Goal: Task Accomplishment & Management: Complete application form

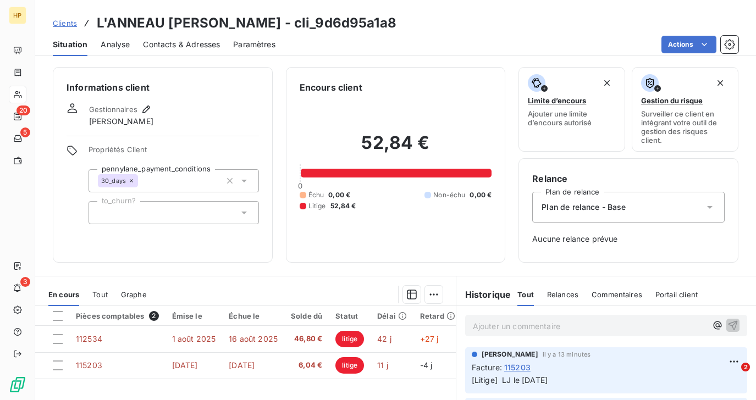
scroll to position [144, 0]
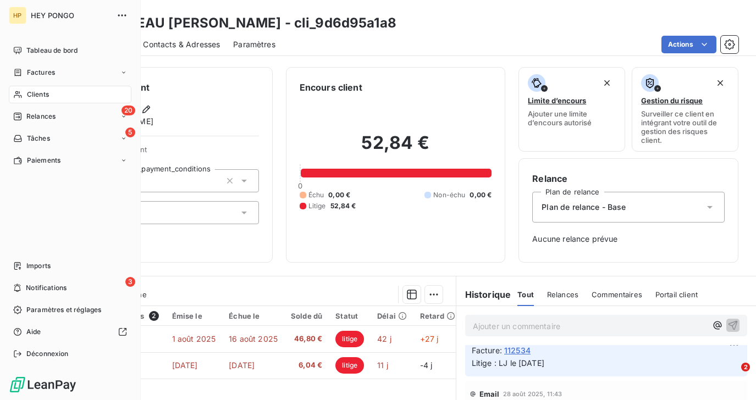
click at [43, 98] on span "Clients" at bounding box center [38, 95] width 22 height 10
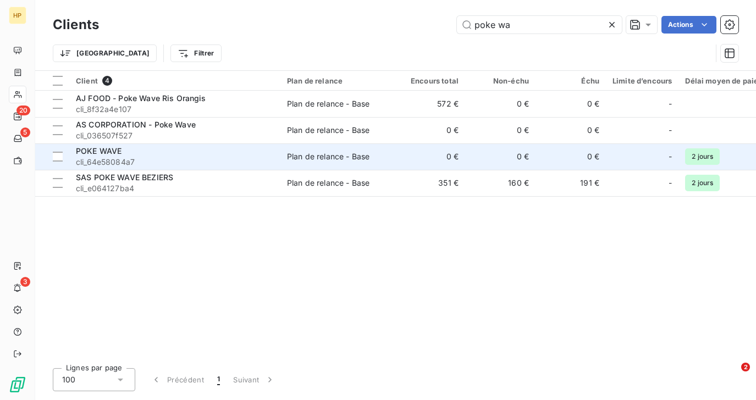
click at [141, 154] on div "POKE WAVE" at bounding box center [175, 151] width 198 height 11
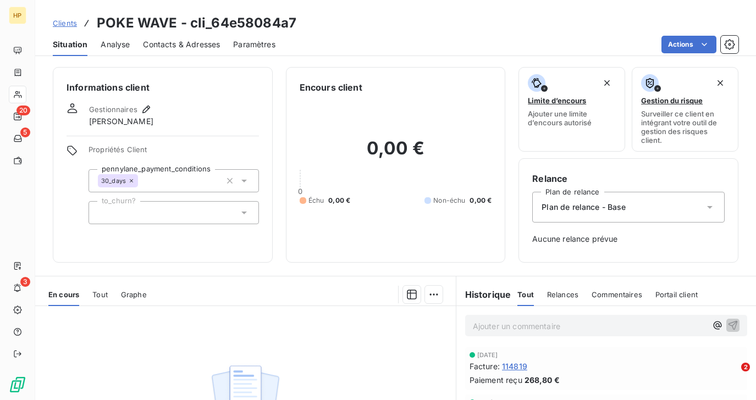
click at [101, 292] on span "Tout" at bounding box center [99, 294] width 15 height 9
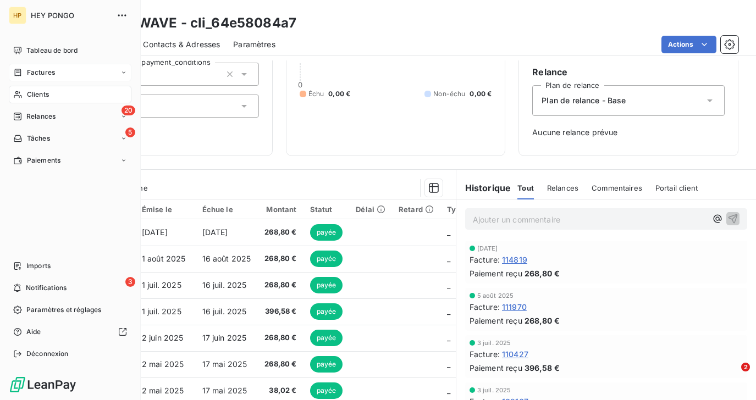
click at [40, 71] on span "Factures" at bounding box center [41, 73] width 28 height 10
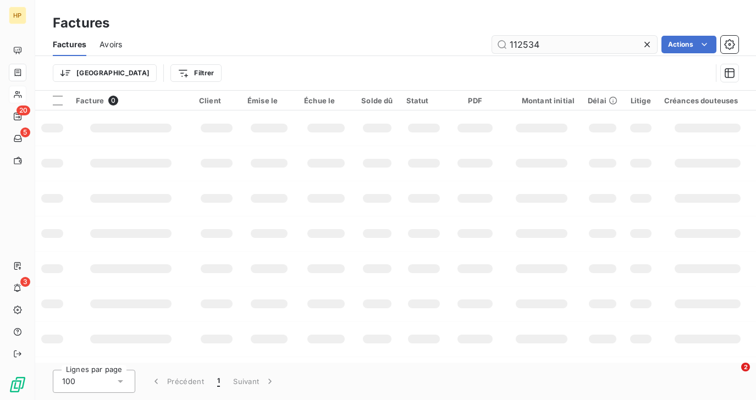
drag, startPoint x: 540, startPoint y: 48, endPoint x: 505, endPoint y: 45, distance: 35.8
click at [505, 45] on input "112534" at bounding box center [574, 45] width 165 height 18
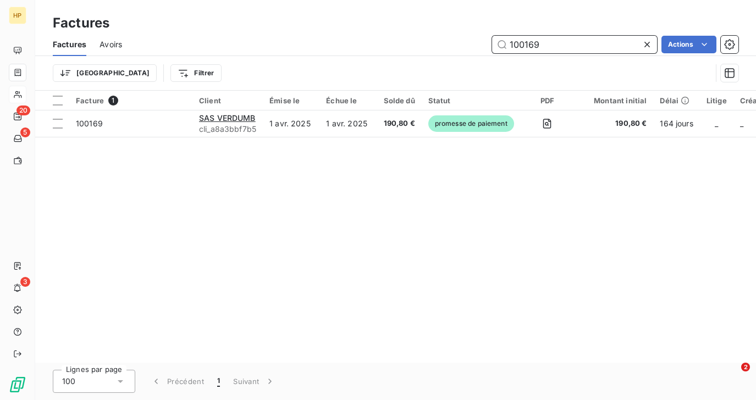
drag, startPoint x: 540, startPoint y: 46, endPoint x: 501, endPoint y: 41, distance: 39.3
click at [501, 41] on input "100169" at bounding box center [574, 45] width 165 height 18
paste input "11632"
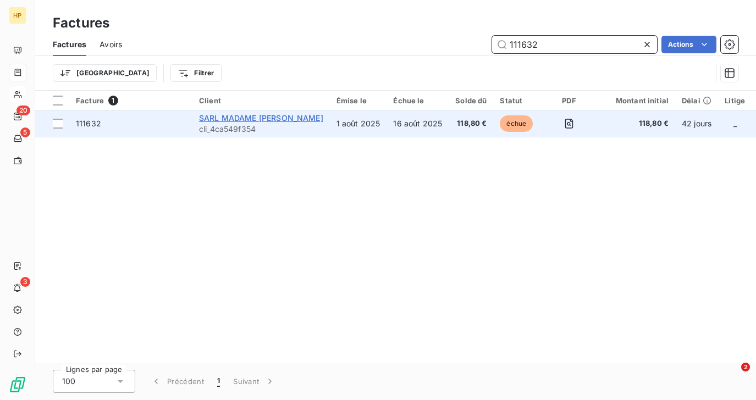
type input "111632"
click at [247, 115] on span "SARL MADAME FRITE" at bounding box center [261, 117] width 124 height 9
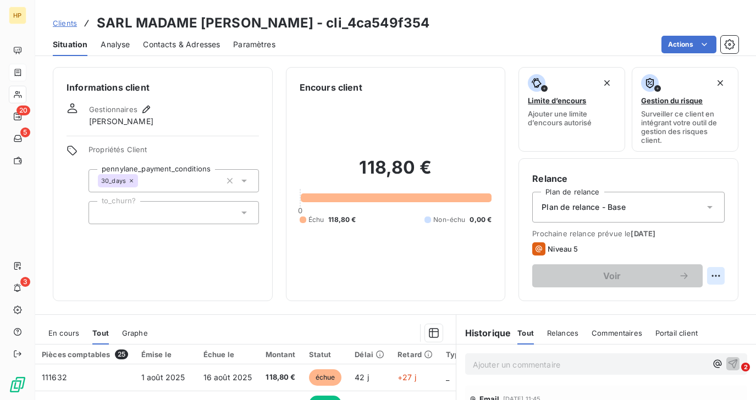
click at [712, 278] on html "HP 20 5 3 Clients SARL MADAME FRITE - cli_4ca549f354 Situation Analyse Contacts…" at bounding box center [378, 200] width 756 height 400
click at [624, 250] on html "HP 20 5 3 Clients SARL MADAME FRITE - cli_4ca549f354 Situation Analyse Contacts…" at bounding box center [378, 200] width 756 height 400
click at [716, 277] on html "HP 20 5 3 Clients SARL MADAME FRITE - cli_4ca549f354 Situation Analyse Contacts…" at bounding box center [378, 200] width 756 height 400
click at [688, 292] on div "Replanifier cette action" at bounding box center [670, 300] width 98 height 18
select select "8"
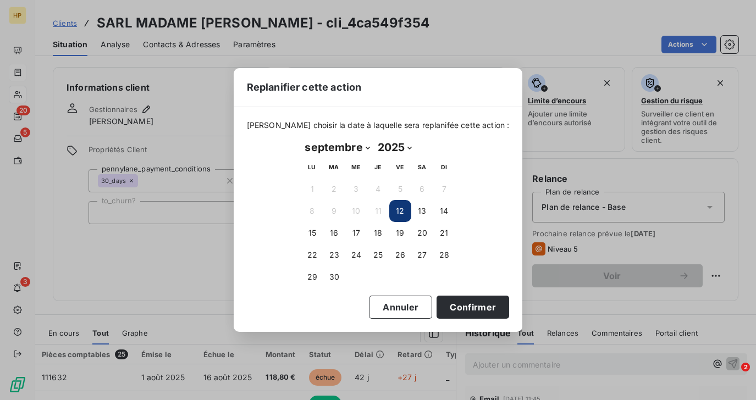
click at [403, 212] on button "12" at bounding box center [400, 211] width 22 height 22
click at [471, 307] on button "Confirmer" at bounding box center [472, 307] width 73 height 23
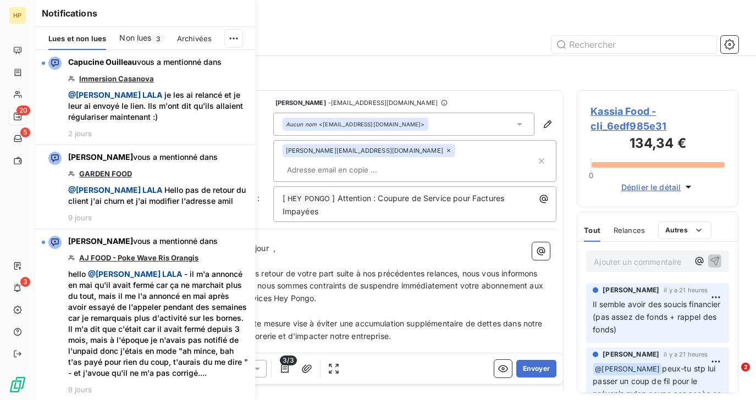
scroll to position [292, 161]
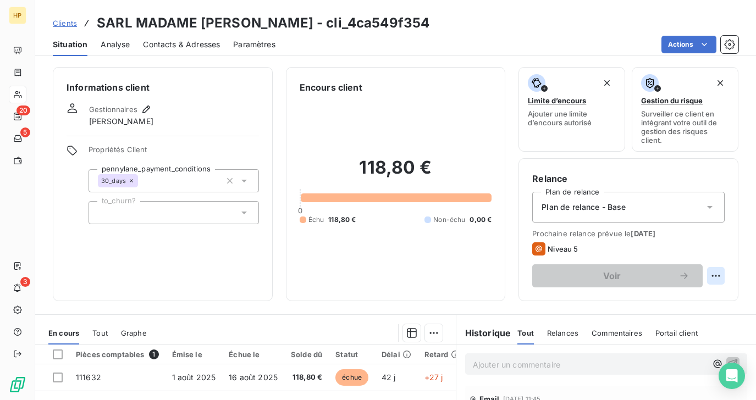
click at [717, 277] on html "HP 20 5 3 Clients SARL MADAME FRITE - cli_4ca549f354 Situation Analyse Contacts…" at bounding box center [378, 200] width 756 height 400
click at [673, 296] on div "Replanifier cette action" at bounding box center [670, 300] width 98 height 18
select select "8"
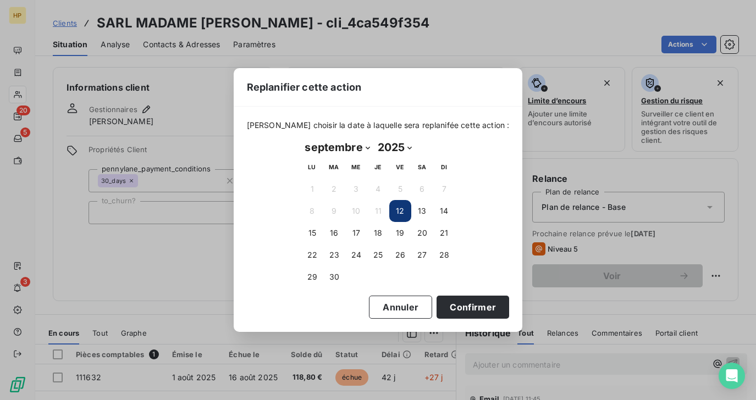
click at [400, 209] on button "12" at bounding box center [400, 211] width 22 height 22
click at [395, 207] on button "12" at bounding box center [400, 211] width 22 height 22
click at [447, 308] on button "Confirmer" at bounding box center [472, 307] width 73 height 23
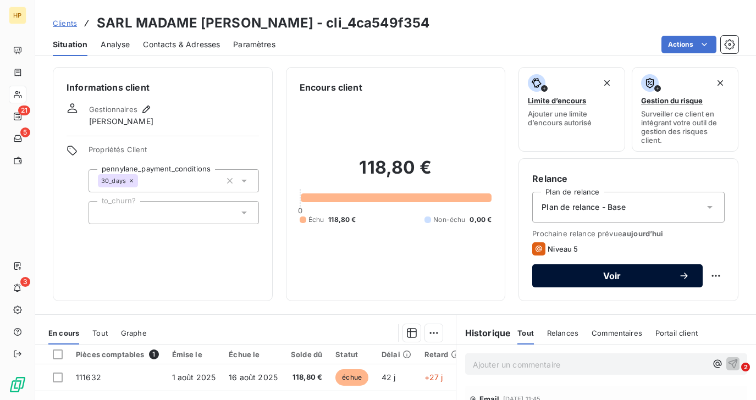
click at [651, 277] on span "Voir" at bounding box center [611, 276] width 133 height 9
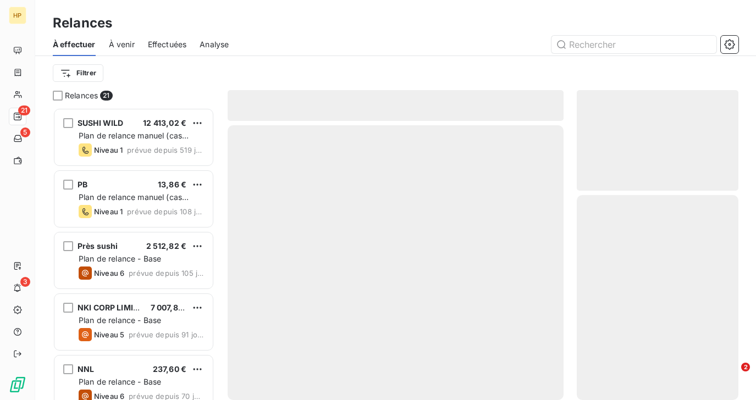
scroll to position [292, 161]
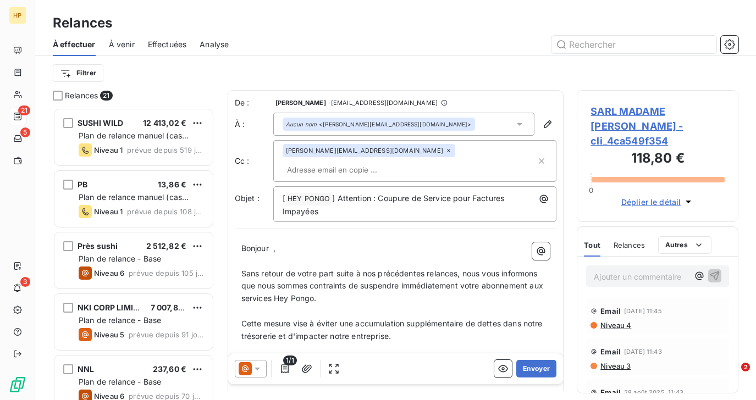
click at [258, 372] on icon at bounding box center [257, 368] width 11 height 11
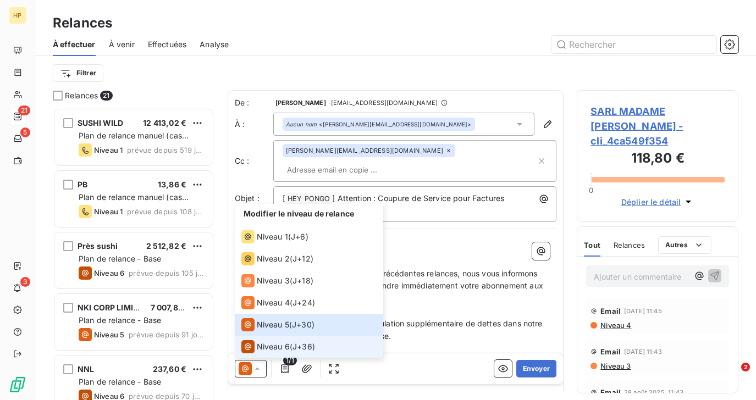
click at [268, 342] on span "Niveau 6" at bounding box center [273, 346] width 33 height 11
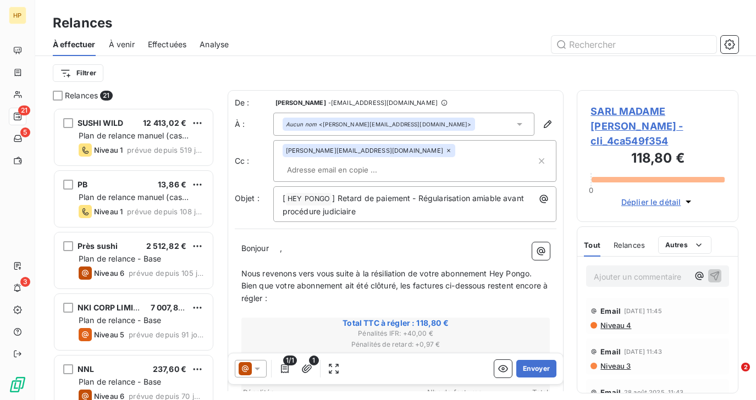
click at [283, 242] on p "Bonjour ﻿ ﻿ ," at bounding box center [395, 248] width 309 height 13
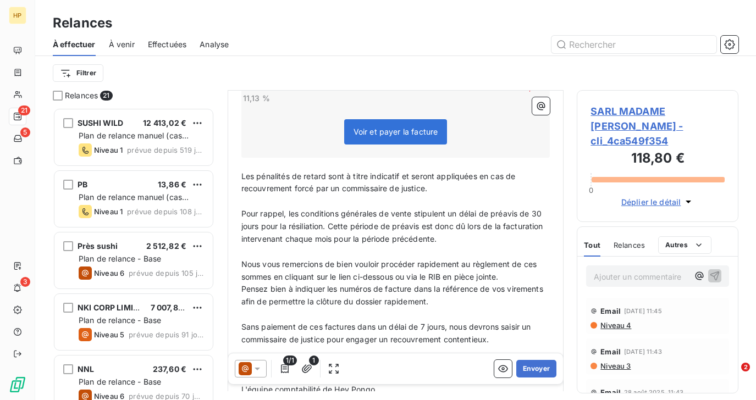
scroll to position [401, 0]
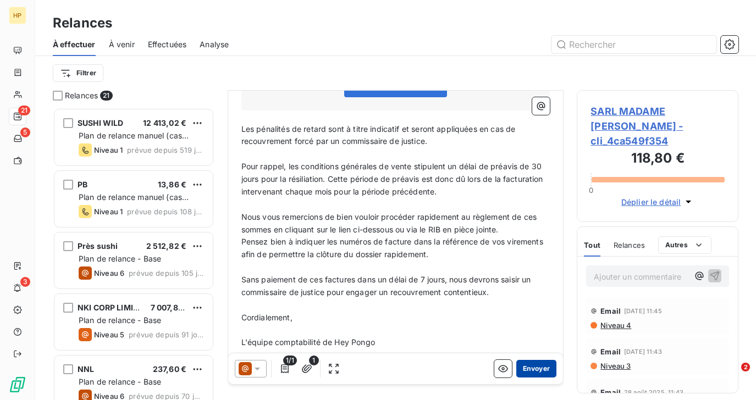
click at [540, 365] on button "Envoyer" at bounding box center [536, 369] width 40 height 18
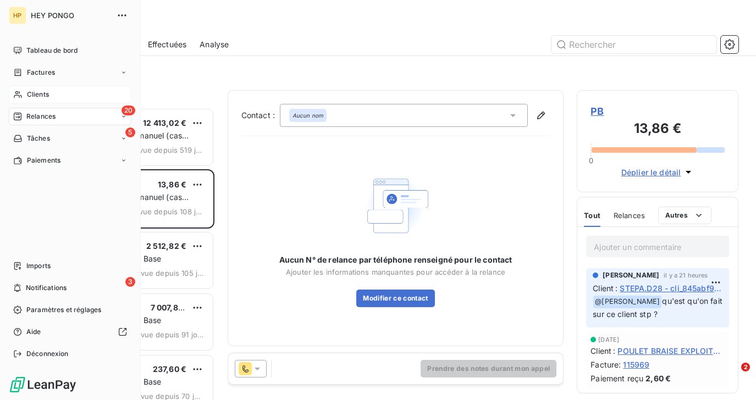
click at [37, 94] on span "Clients" at bounding box center [38, 95] width 22 height 10
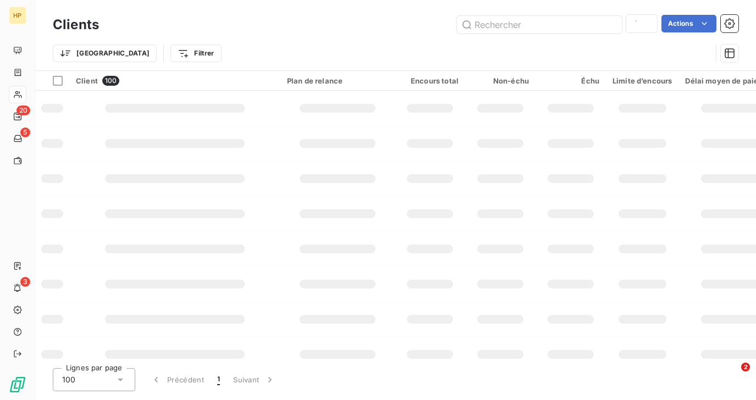
type input "poke wa"
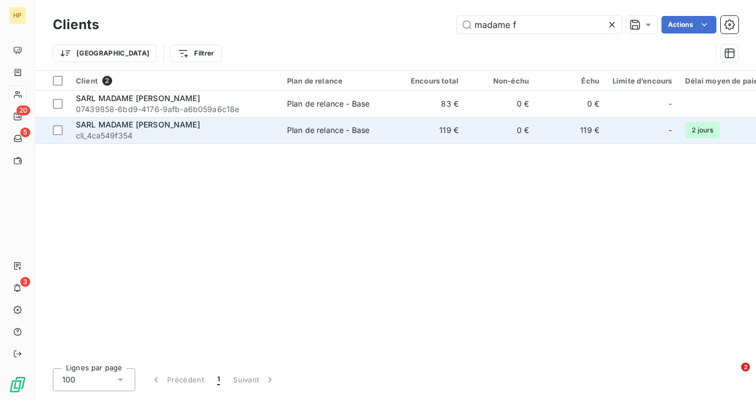
type input "madame f"
click at [142, 134] on span "cli_4ca549f354" at bounding box center [175, 135] width 198 height 11
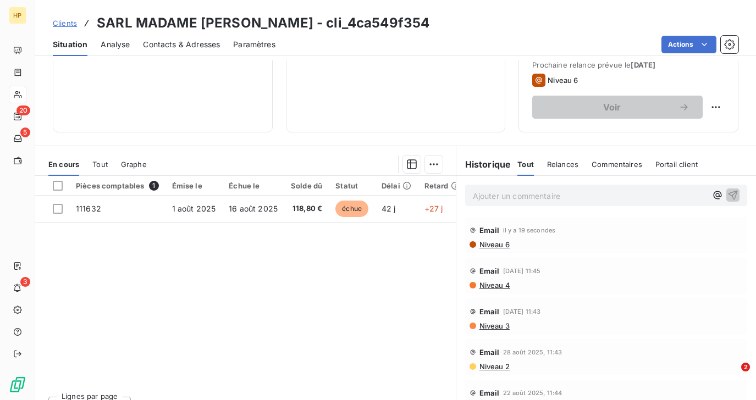
scroll to position [189, 0]
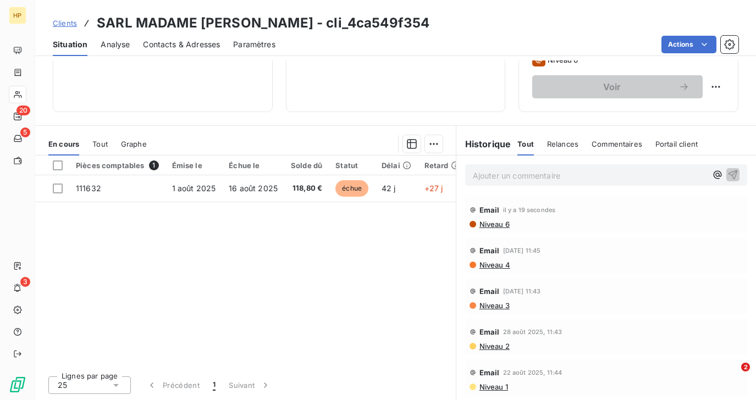
click at [485, 178] on p "Ajouter un commentaire ﻿" at bounding box center [590, 176] width 234 height 14
click at [537, 180] on p "Ajouter un commentaire ﻿" at bounding box center [590, 176] width 234 height 14
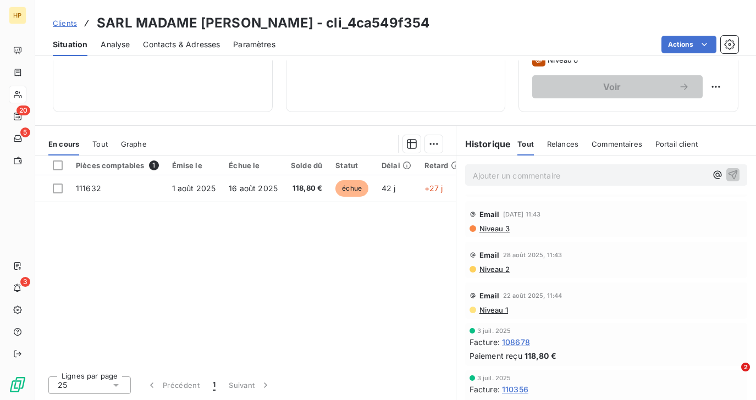
scroll to position [0, 0]
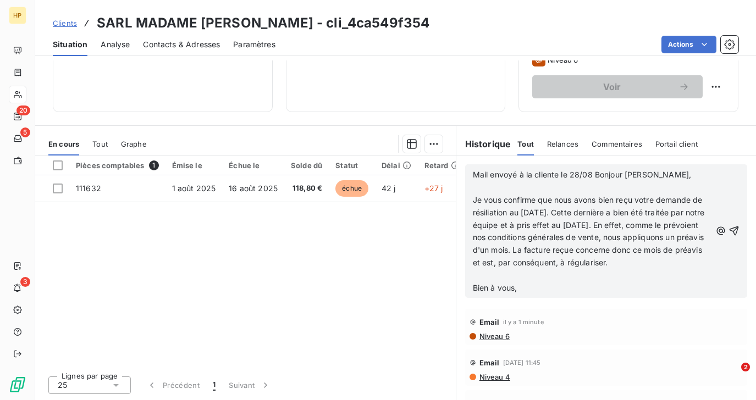
click at [596, 175] on span "Mail envoyé à la cliente le 28/08 Bonjour Elise," at bounding box center [582, 174] width 218 height 9
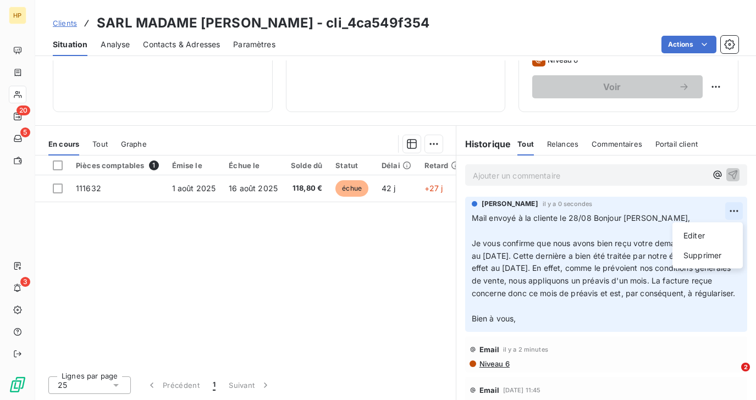
click at [735, 209] on html "HP 20 5 3 Clients SARL MADAME FRITE - cli_4ca549f354 Situation Analyse Contacts…" at bounding box center [378, 200] width 756 height 400
click at [694, 237] on div "Editer" at bounding box center [708, 236] width 62 height 18
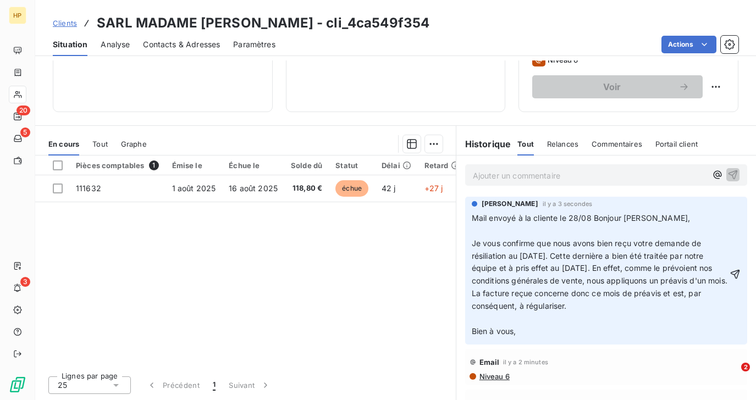
click at [594, 218] on span "Mail envoyé à la cliente le 28/08 Bonjour Elise," at bounding box center [581, 217] width 218 height 9
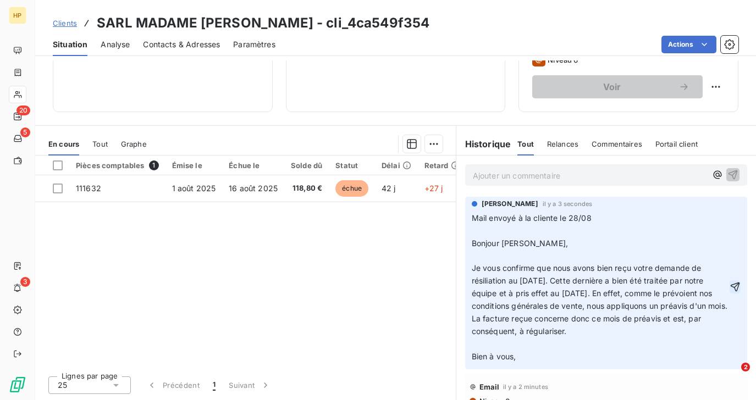
click at [737, 286] on icon "button" at bounding box center [734, 286] width 11 height 11
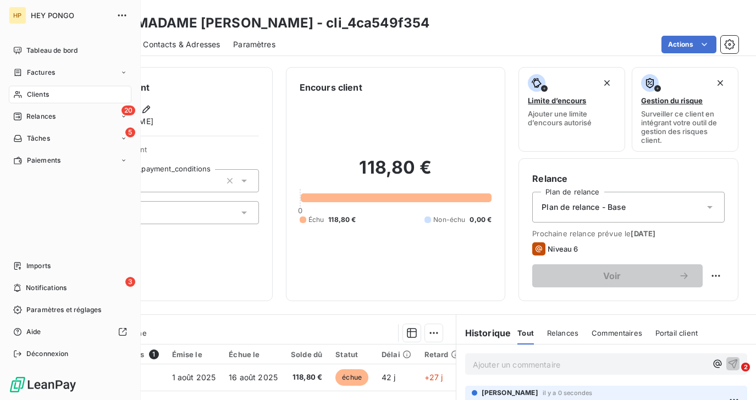
click at [23, 90] on div "Clients" at bounding box center [70, 95] width 123 height 18
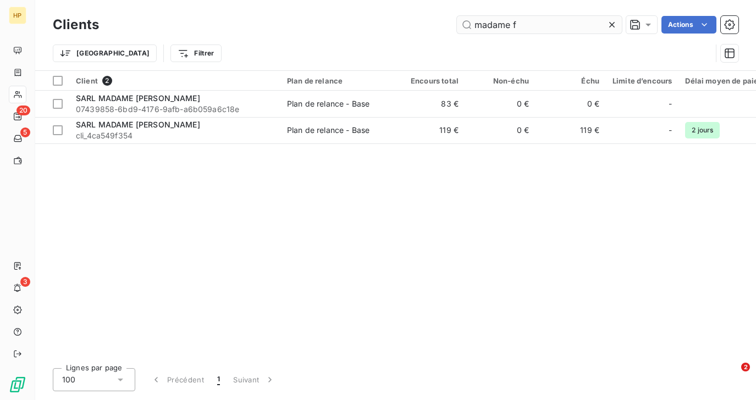
drag, startPoint x: 528, startPoint y: 26, endPoint x: 471, endPoint y: 24, distance: 56.7
click at [471, 24] on input "madame f" at bounding box center [539, 25] width 165 height 18
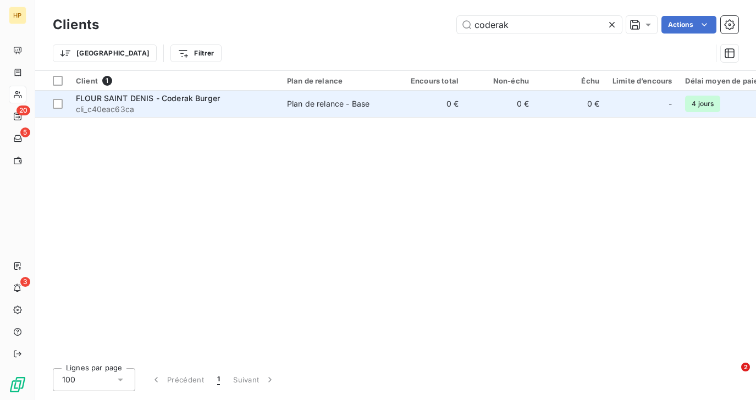
type input "coderak"
click at [341, 107] on div "Plan de relance - Base" at bounding box center [328, 103] width 82 height 11
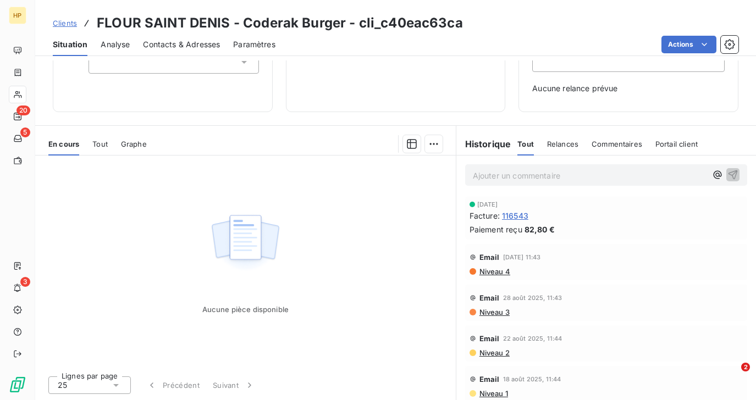
click at [483, 180] on p "Ajouter un commentaire ﻿" at bounding box center [590, 176] width 234 height 14
click at [736, 172] on icon "button" at bounding box center [732, 174] width 11 height 11
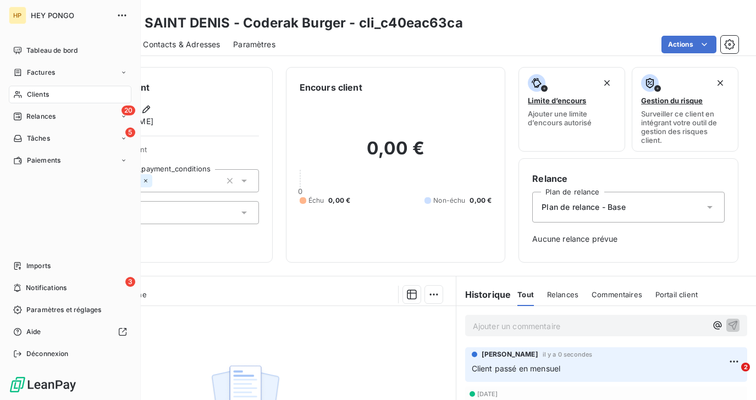
click at [38, 92] on span "Clients" at bounding box center [38, 95] width 22 height 10
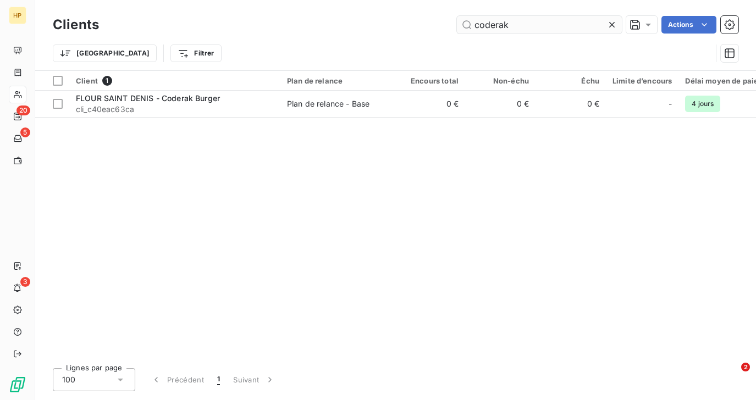
drag, startPoint x: 513, startPoint y: 26, endPoint x: 465, endPoint y: 25, distance: 48.9
click at [465, 25] on input "coderak" at bounding box center [539, 25] width 165 height 18
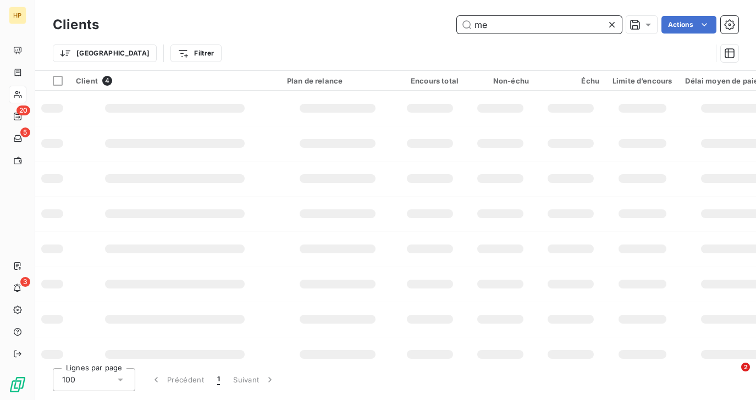
type input "m"
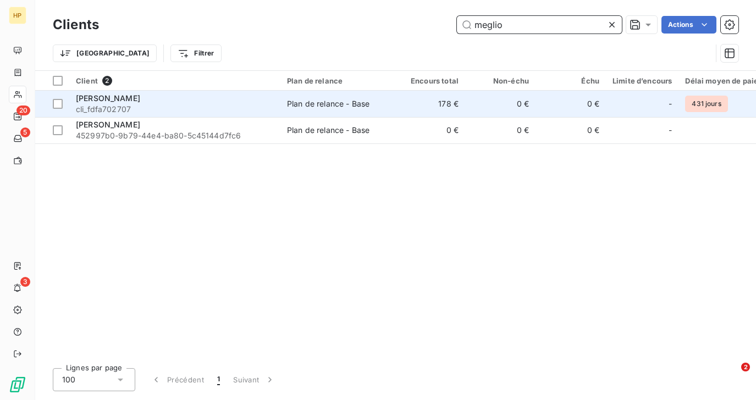
type input "meglio"
click at [194, 112] on span "cli_fdfa702707" at bounding box center [175, 109] width 198 height 11
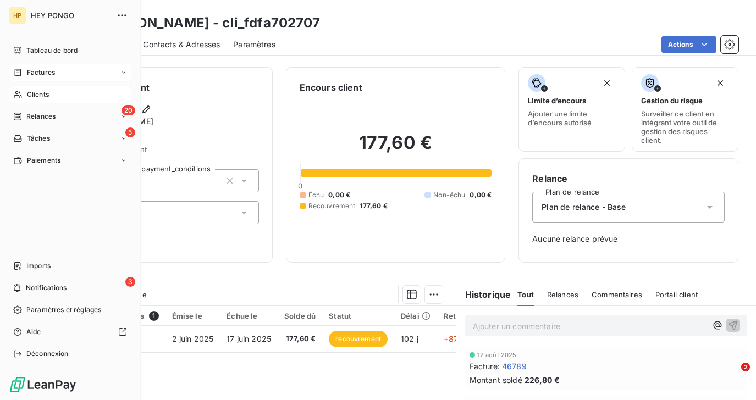
click at [29, 75] on span "Factures" at bounding box center [41, 73] width 28 height 10
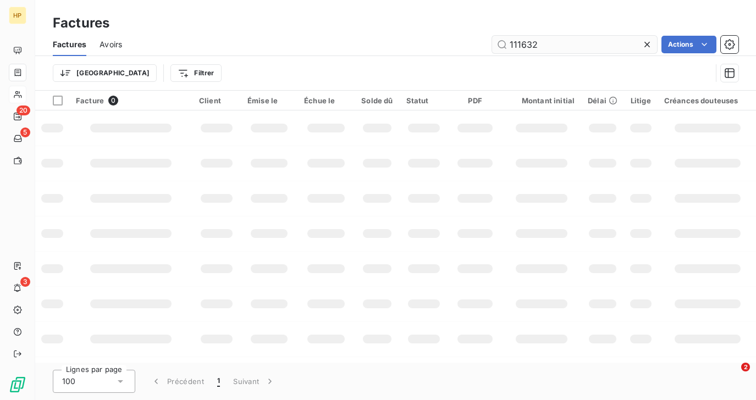
drag, startPoint x: 542, startPoint y: 47, endPoint x: 496, endPoint y: 47, distance: 46.2
click at [496, 47] on input "111632" at bounding box center [574, 45] width 165 height 18
type input "112354"
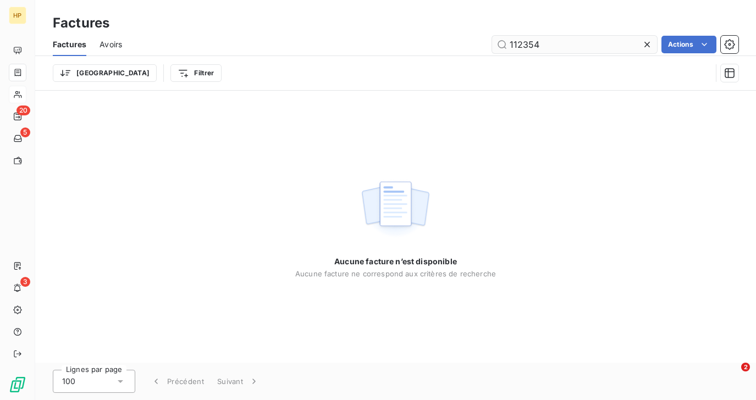
drag, startPoint x: 547, startPoint y: 47, endPoint x: 511, endPoint y: 45, distance: 35.8
click at [511, 45] on input "112354" at bounding box center [574, 45] width 165 height 18
click at [516, 43] on input "112354" at bounding box center [574, 45] width 165 height 18
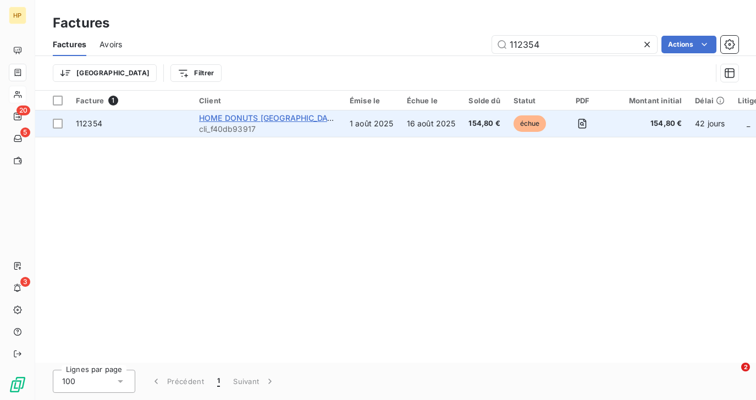
type input "112354"
click at [242, 121] on span "HOME DONUTS LE MANS" at bounding box center [269, 117] width 141 height 9
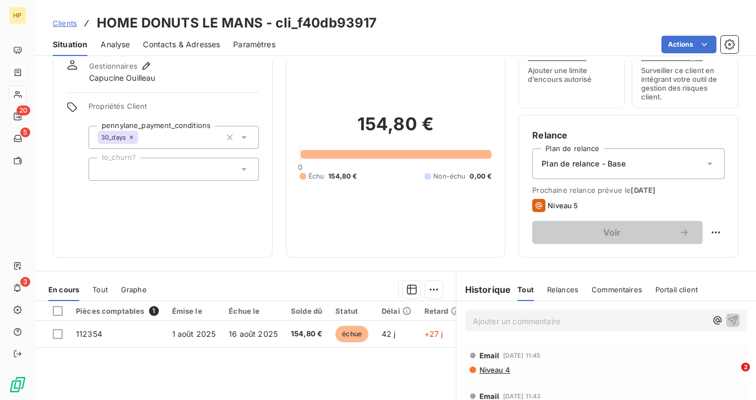
scroll to position [44, 0]
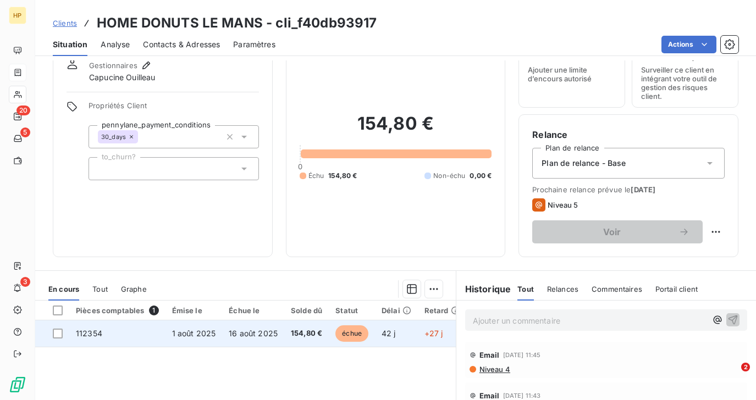
click at [222, 328] on td "16 août 2025" at bounding box center [253, 333] width 62 height 26
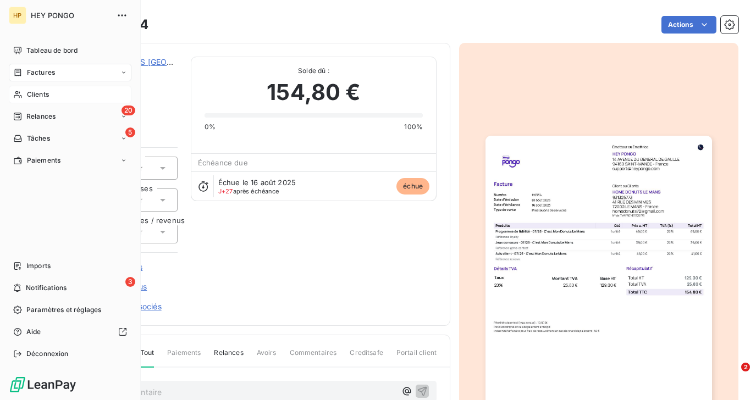
click at [32, 97] on span "Clients" at bounding box center [38, 95] width 22 height 10
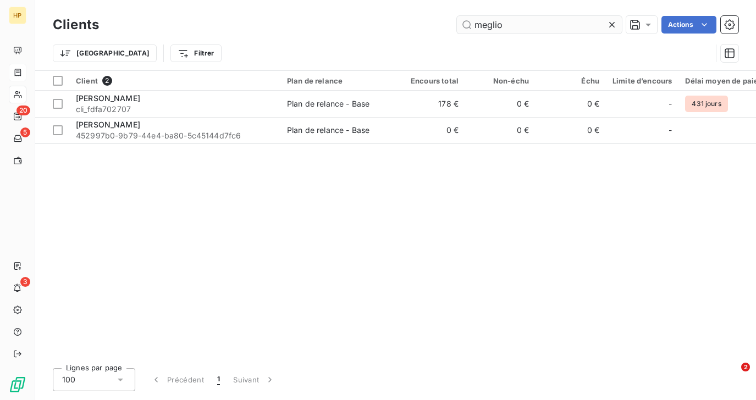
drag, startPoint x: 511, startPoint y: 22, endPoint x: 460, endPoint y: 23, distance: 51.7
click at [460, 23] on input "meglio" at bounding box center [539, 25] width 165 height 18
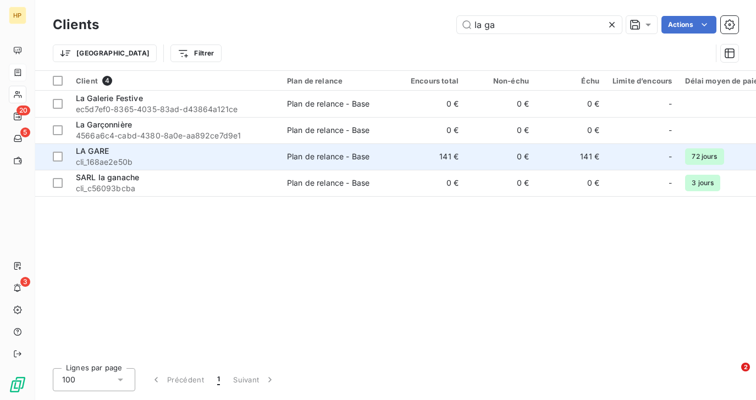
type input "la ga"
click at [99, 155] on span "LA GARE" at bounding box center [92, 150] width 33 height 9
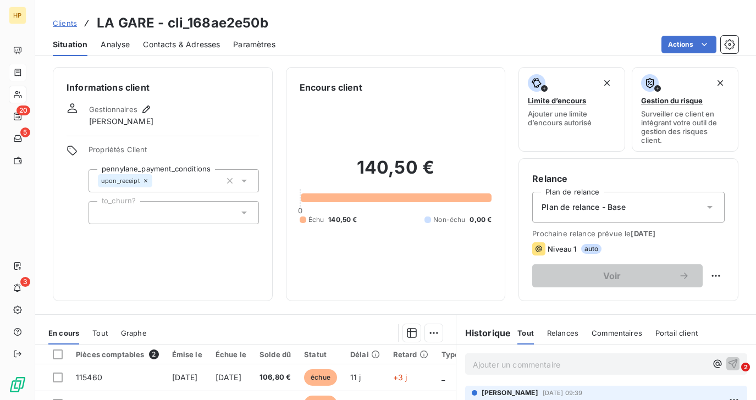
click at [173, 43] on span "Contacts & Adresses" at bounding box center [181, 44] width 77 height 11
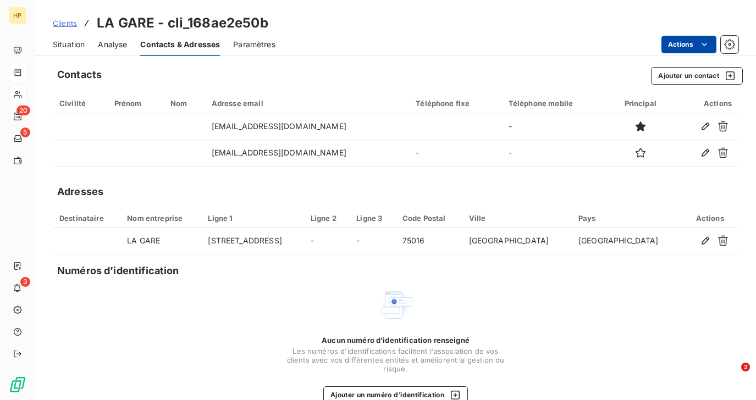
click at [679, 49] on html "HP 20 5 3 Clients LA GARE - cli_168ae2e50b Situation Analyse Contacts & Adresse…" at bounding box center [378, 200] width 756 height 400
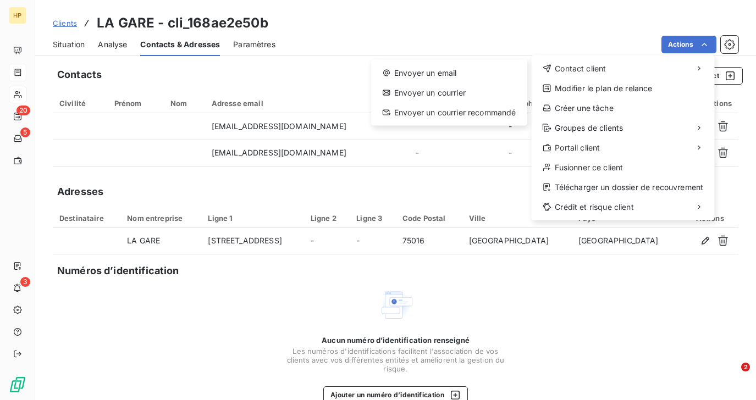
click at [496, 35] on html "HP 20 5 3 Clients LA GARE - cli_168ae2e50b Situation Analyse Contacts & Adresse…" at bounding box center [378, 200] width 756 height 400
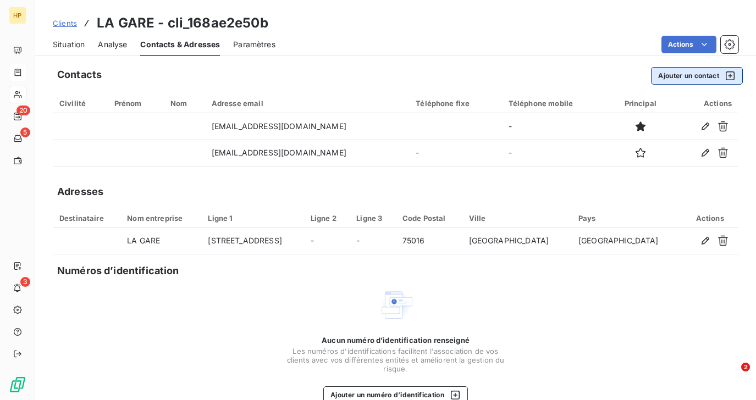
click at [690, 75] on button "Ajouter un contact" at bounding box center [697, 76] width 92 height 18
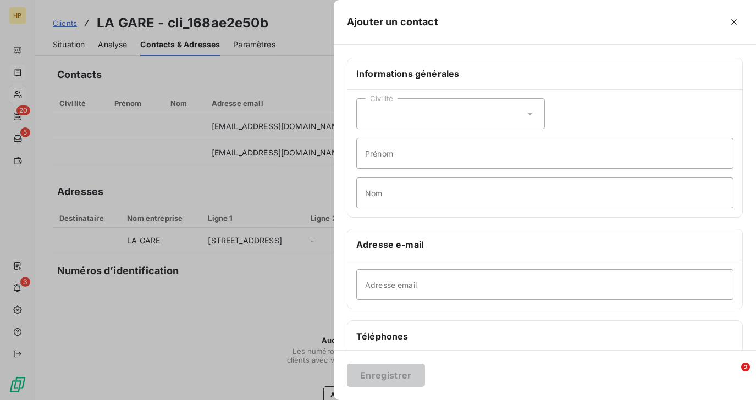
scroll to position [126, 0]
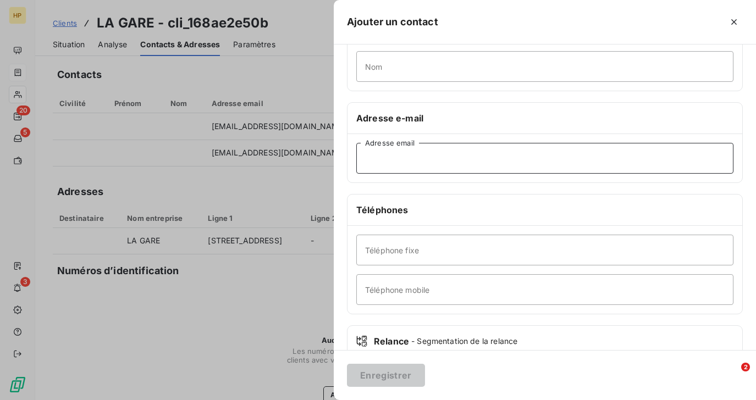
click at [377, 162] on input "Adresse email" at bounding box center [544, 158] width 377 height 31
paste input "aquesnel@moma-group.com"
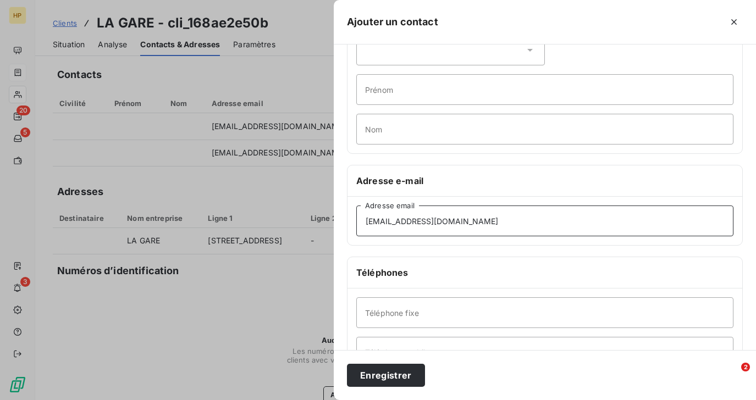
scroll to position [63, 0]
type input "aquesnel@moma-group.com"
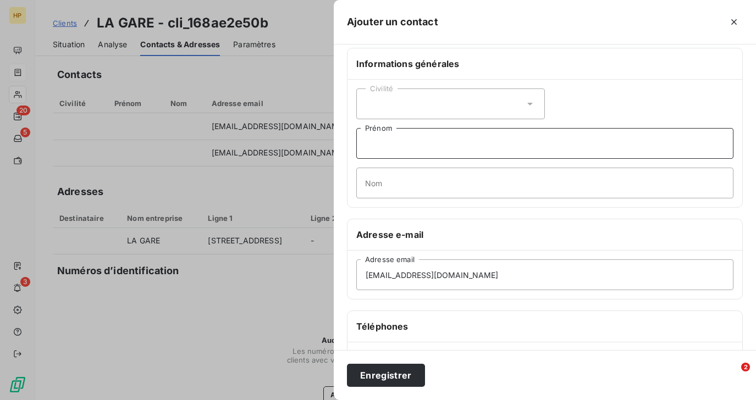
click at [380, 142] on input "Prénom" at bounding box center [544, 143] width 377 height 31
paste input "Astrid Quesnel"
drag, startPoint x: 389, startPoint y: 142, endPoint x: 436, endPoint y: 142, distance: 46.7
click at [436, 142] on input "Astrid Quesnel" at bounding box center [544, 143] width 377 height 31
type input "Astrid"
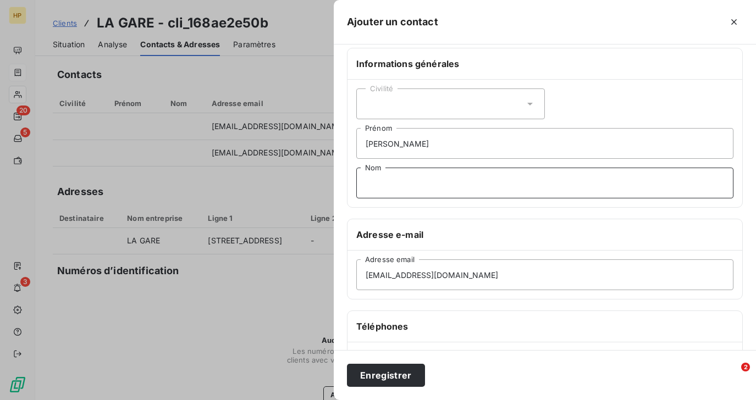
click at [397, 186] on input "Nom" at bounding box center [544, 183] width 377 height 31
paste input "Quesnel"
click at [366, 182] on input "Quesnel" at bounding box center [544, 183] width 377 height 31
type input "Quesnel"
click at [388, 107] on div "Civilité" at bounding box center [450, 104] width 189 height 31
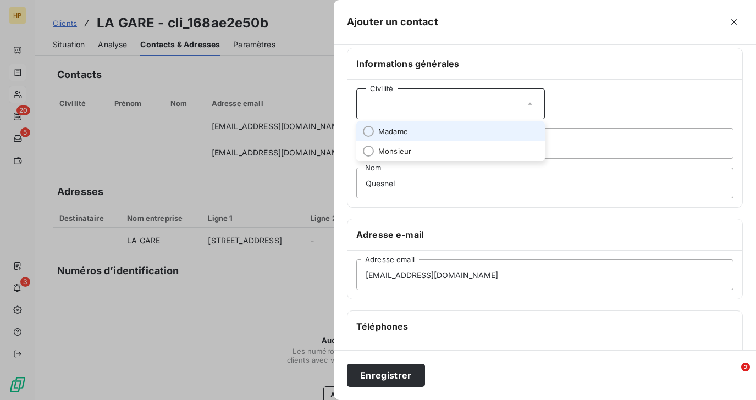
click at [389, 134] on span "Madame" at bounding box center [393, 131] width 30 height 10
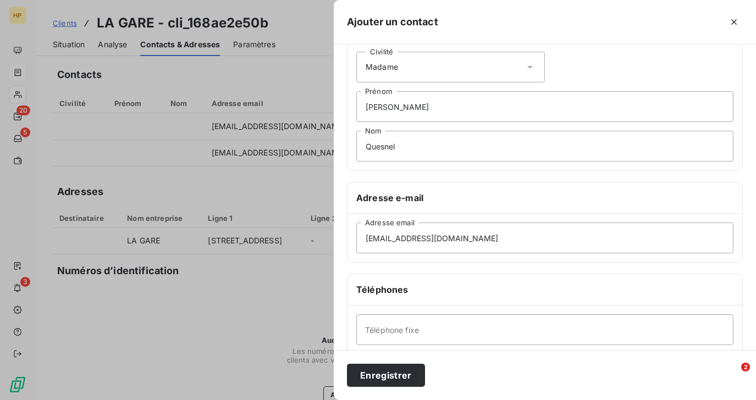
scroll to position [0, 0]
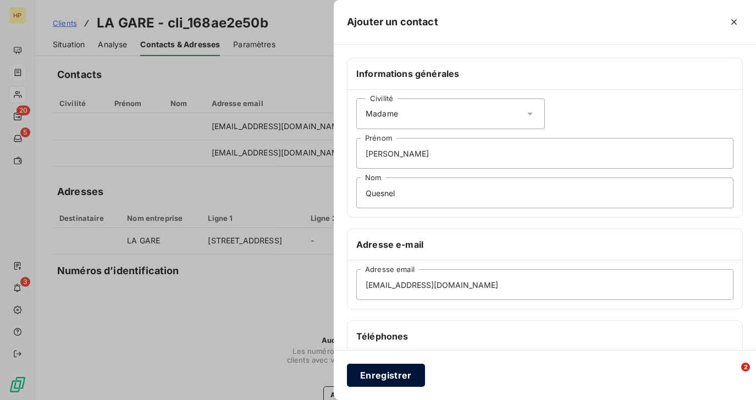
click at [391, 377] on button "Enregistrer" at bounding box center [386, 375] width 78 height 23
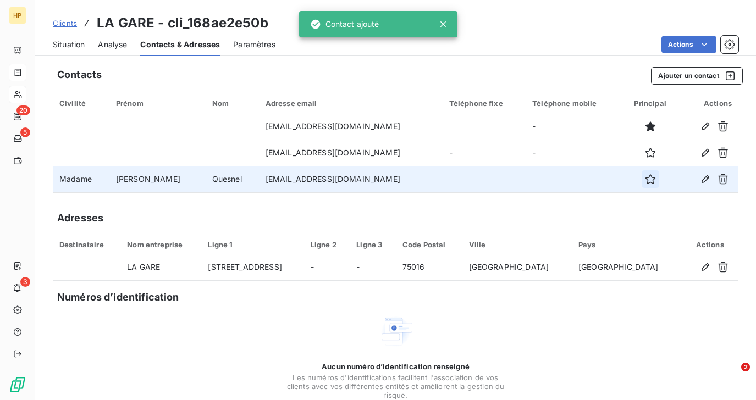
click at [645, 179] on icon "button" at bounding box center [650, 179] width 11 height 11
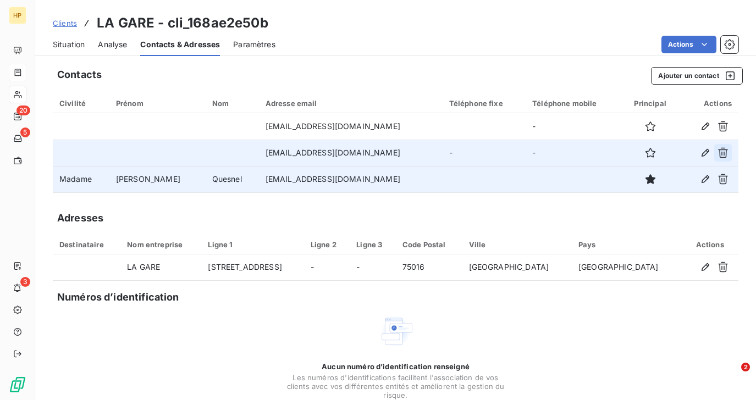
click at [722, 151] on icon "button" at bounding box center [722, 152] width 11 height 11
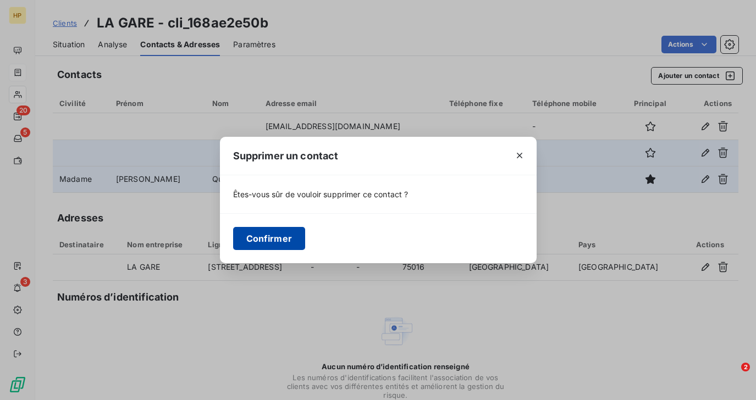
click at [272, 240] on button "Confirmer" at bounding box center [269, 238] width 73 height 23
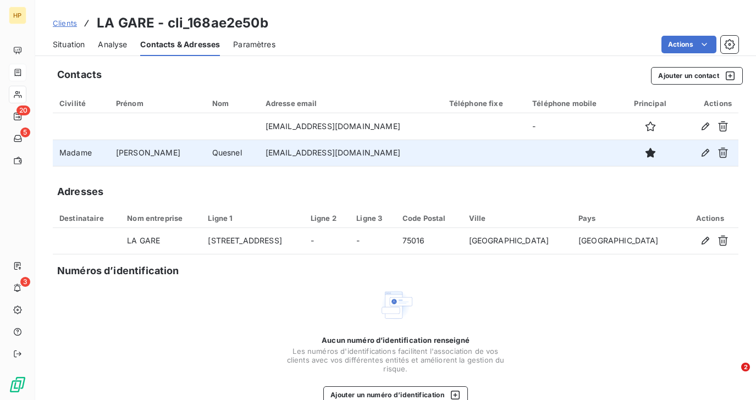
click at [339, 155] on td "aquesnel@moma-group.com" at bounding box center [351, 153] width 184 height 26
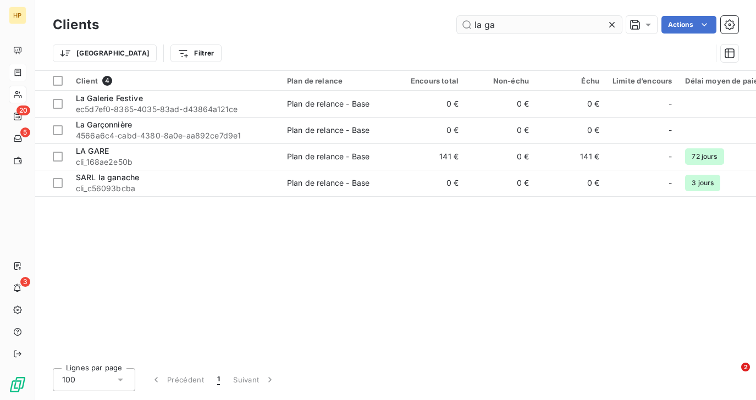
click at [499, 27] on input "la ga" at bounding box center [539, 25] width 165 height 18
drag, startPoint x: 499, startPoint y: 25, endPoint x: 467, endPoint y: 24, distance: 31.4
click at [467, 24] on input "la ga" at bounding box center [539, 25] width 165 height 18
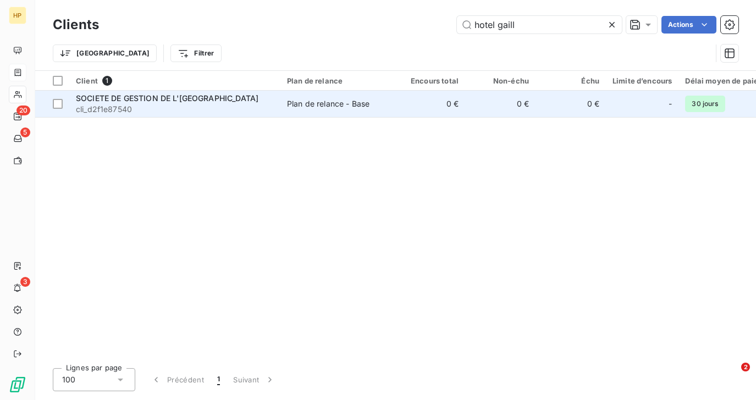
type input "hotel gaill"
click at [183, 98] on span "SOCIETE DE GESTION DE L'HOTEL GAILLARD" at bounding box center [167, 97] width 183 height 9
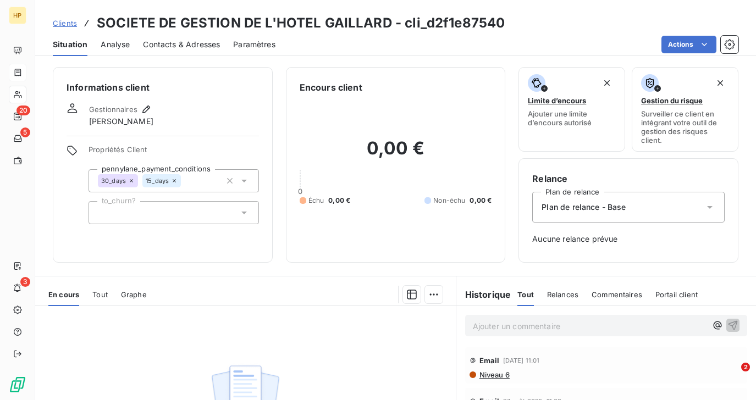
click at [178, 45] on span "Contacts & Adresses" at bounding box center [181, 44] width 77 height 11
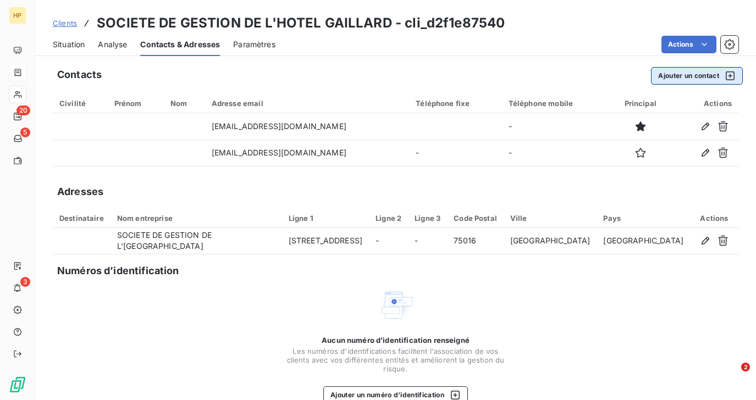
click at [676, 77] on button "Ajouter un contact" at bounding box center [697, 76] width 92 height 18
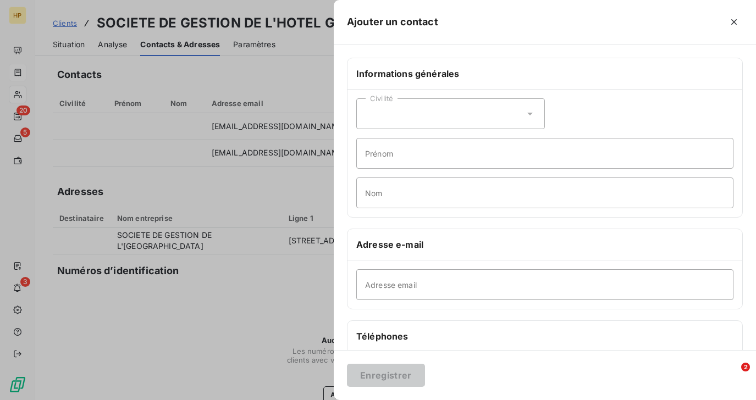
click at [390, 116] on div "Civilité" at bounding box center [450, 113] width 189 height 31
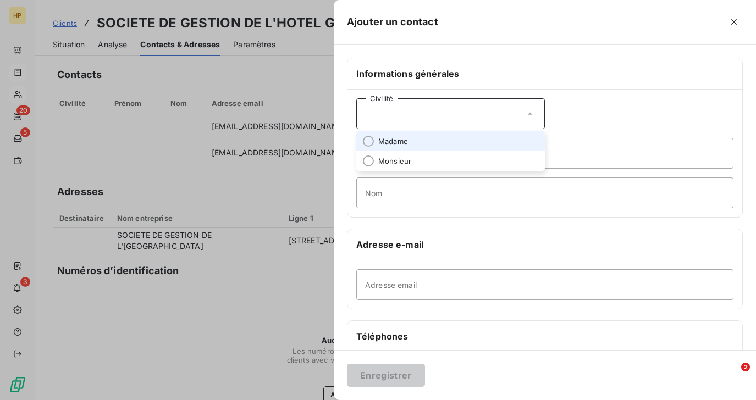
click at [393, 142] on span "Madame" at bounding box center [393, 141] width 30 height 10
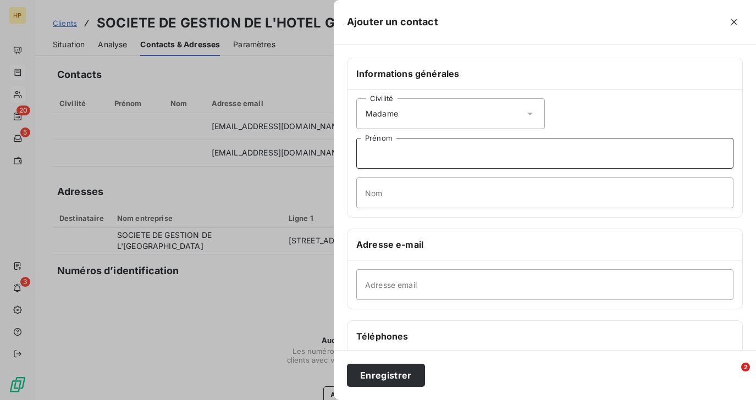
click at [388, 157] on input "Prénom" at bounding box center [544, 153] width 377 height 31
paste input "Hôtel Gaillard est Svitlana Kashuba"
drag, startPoint x: 429, startPoint y: 155, endPoint x: 348, endPoint y: 155, distance: 80.8
click at [348, 155] on div "Civilité Madame Hôtel Gaillard est Svitlana Kashuba Prénom Nom" at bounding box center [544, 154] width 395 height 128
drag, startPoint x: 397, startPoint y: 154, endPoint x: 433, endPoint y: 153, distance: 35.8
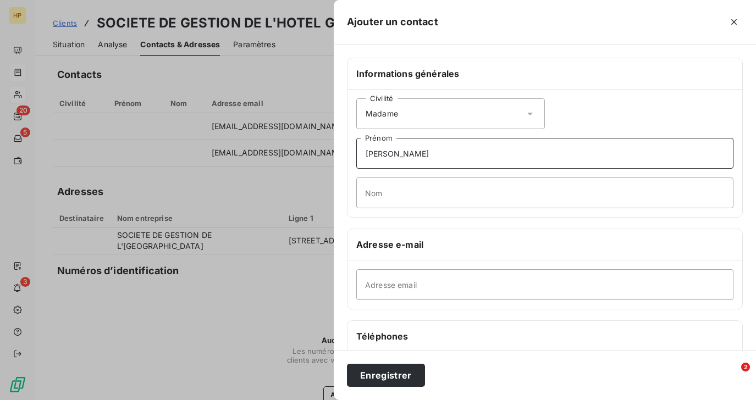
click at [433, 153] on input "Svitlana Kashuba" at bounding box center [544, 153] width 377 height 31
type input "Svitlana"
click at [403, 194] on input "Nom" at bounding box center [544, 193] width 377 height 31
paste input "Kashuba"
click at [367, 194] on input "Kashuba" at bounding box center [544, 193] width 377 height 31
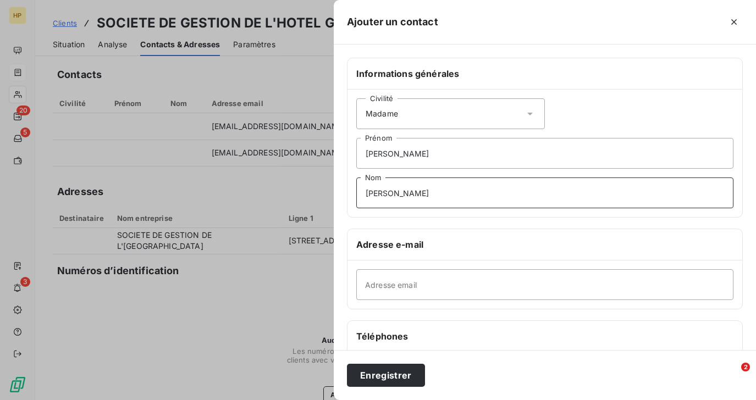
type input "Kashuba"
click at [393, 288] on input "Adresse email" at bounding box center [544, 284] width 377 height 31
paste input "skashuba@moma-group.com"
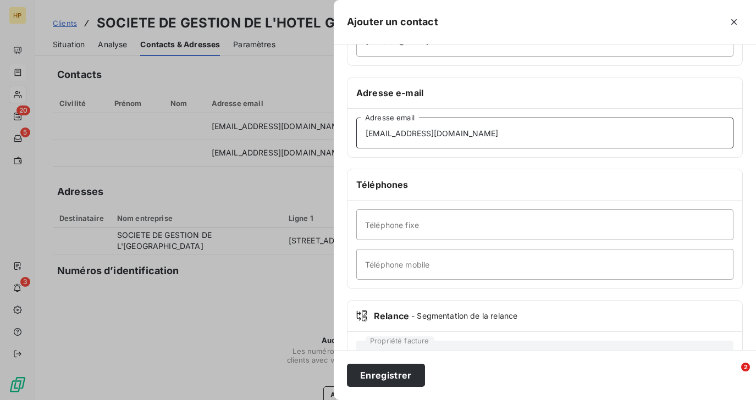
scroll to position [196, 0]
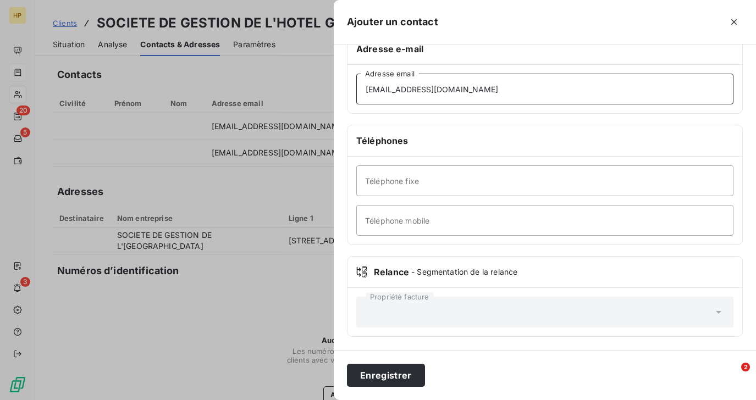
type input "skashuba@moma-group.com"
click at [385, 306] on div "Propriété facture" at bounding box center [544, 312] width 377 height 31
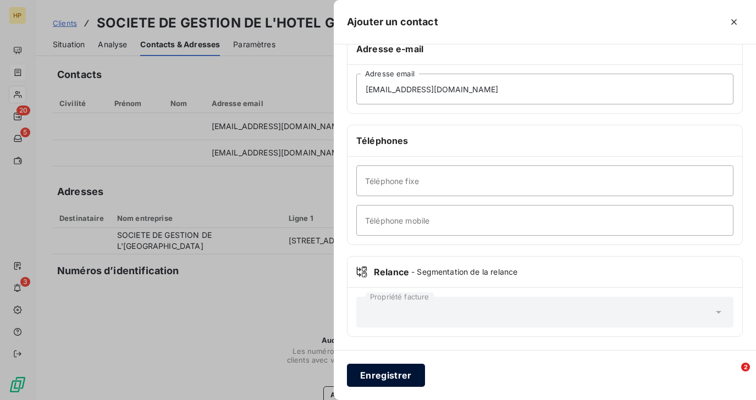
click at [380, 374] on button "Enregistrer" at bounding box center [386, 375] width 78 height 23
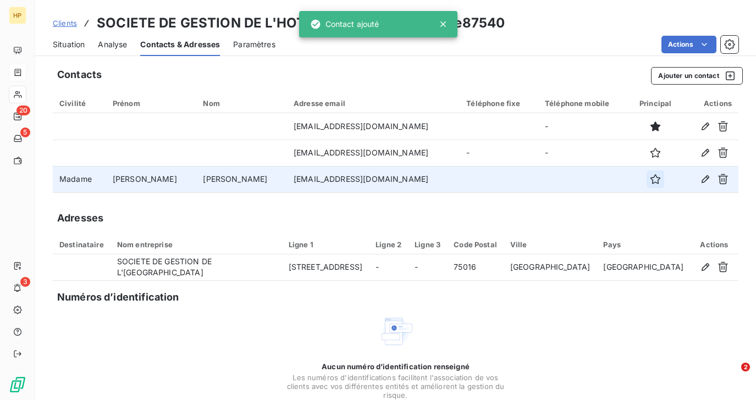
click at [650, 180] on icon "button" at bounding box center [655, 179] width 11 height 11
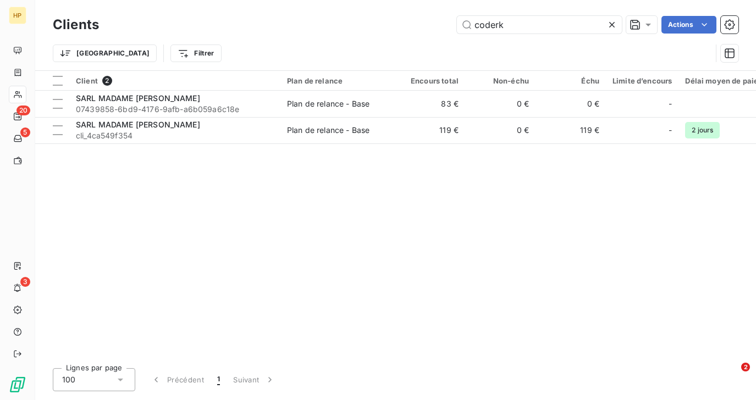
type input "coderak"
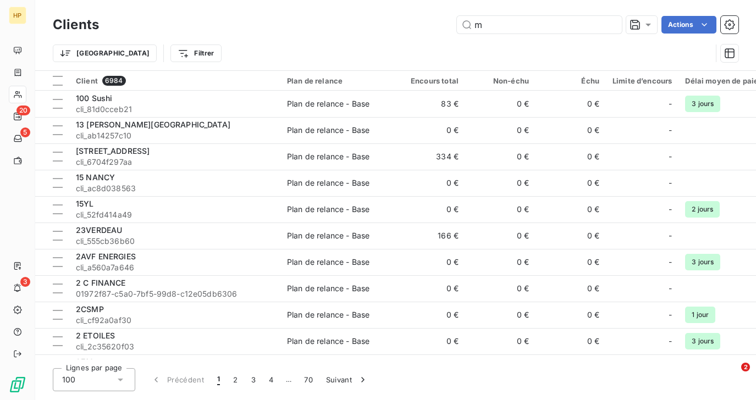
type input "meg"
type input "meglio"
